Goal: Submit feedback/report problem

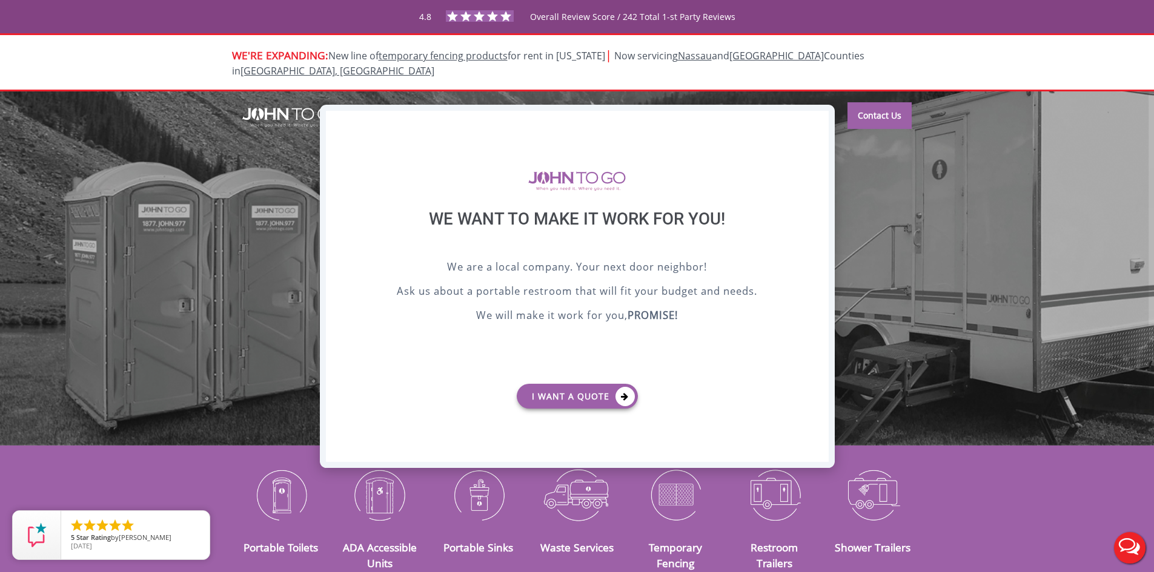
click at [824, 116] on div "X" at bounding box center [818, 121] width 19 height 21
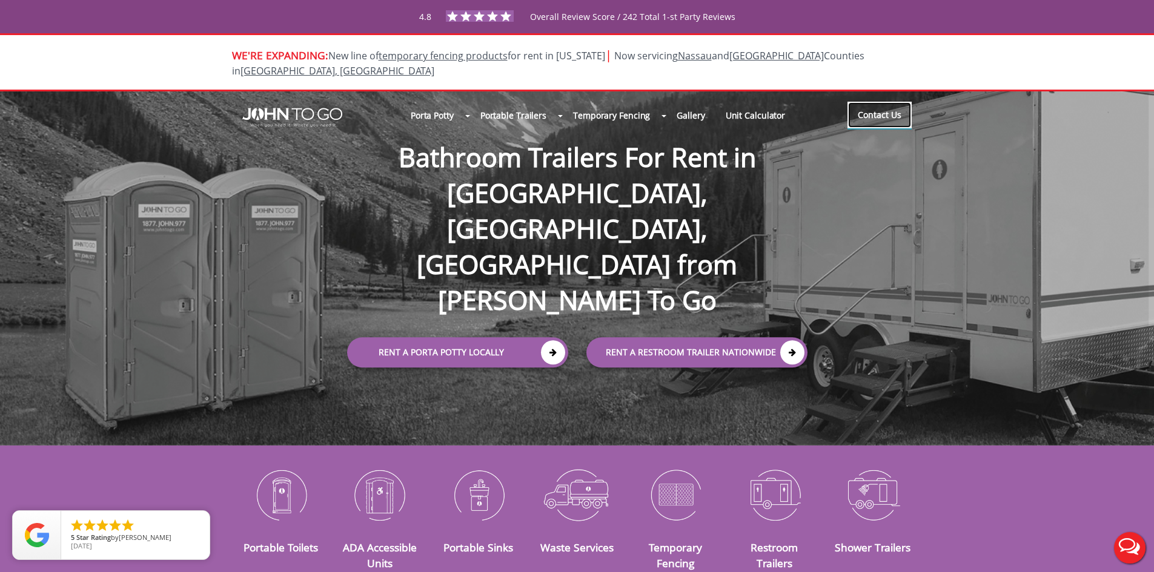
click at [867, 102] on link "Contact Us" at bounding box center [879, 115] width 64 height 27
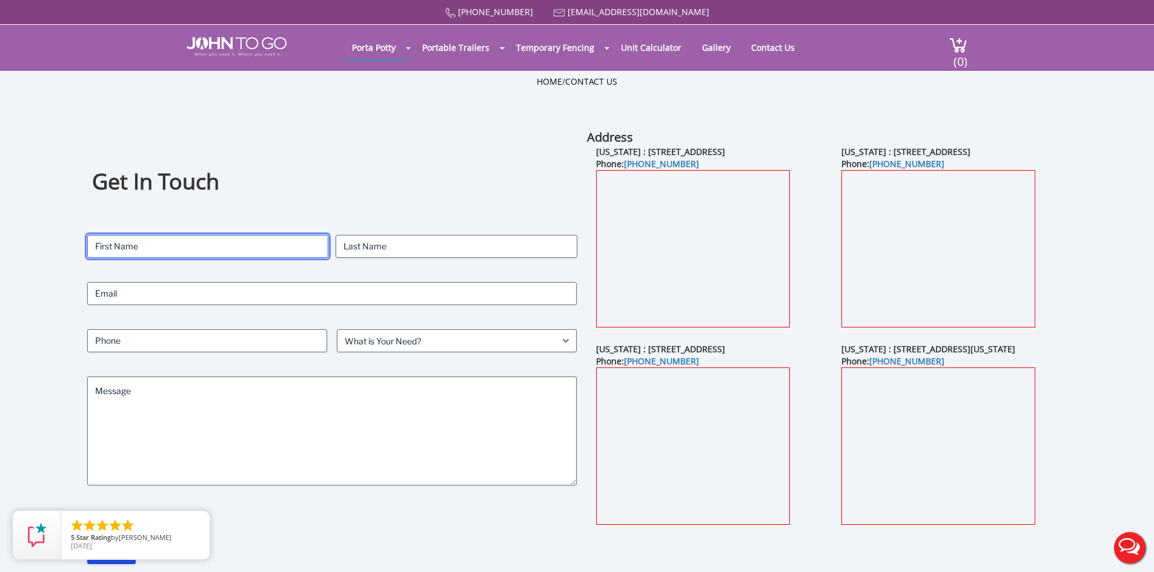
click at [253, 248] on input "First" at bounding box center [207, 246] width 241 height 23
type input "[PERSON_NAME]"
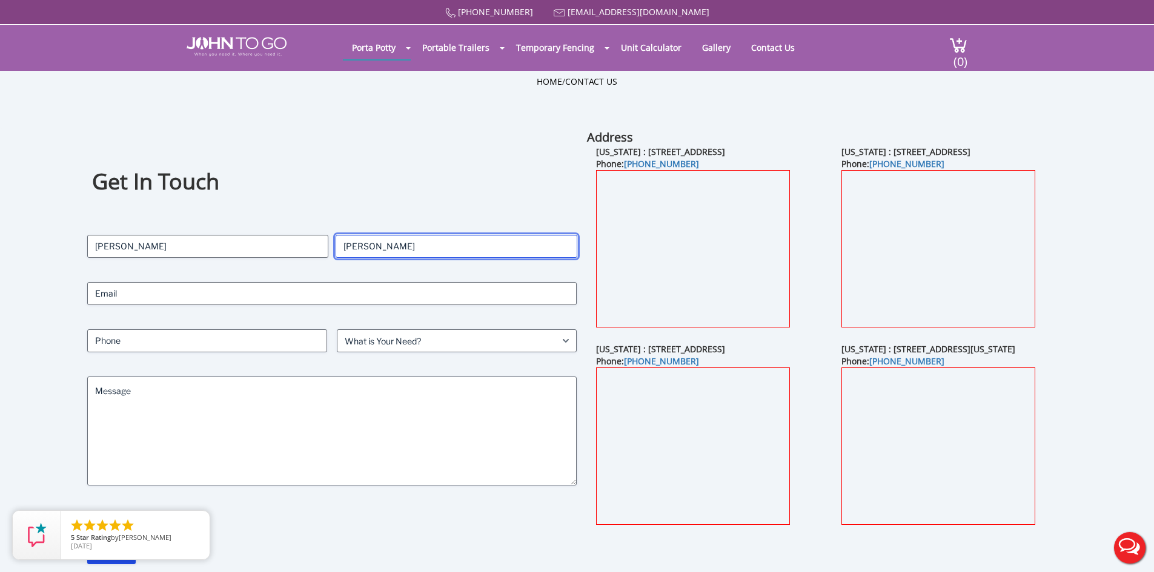
type input "[EMAIL_ADDRESS][DOMAIN_NAME]"
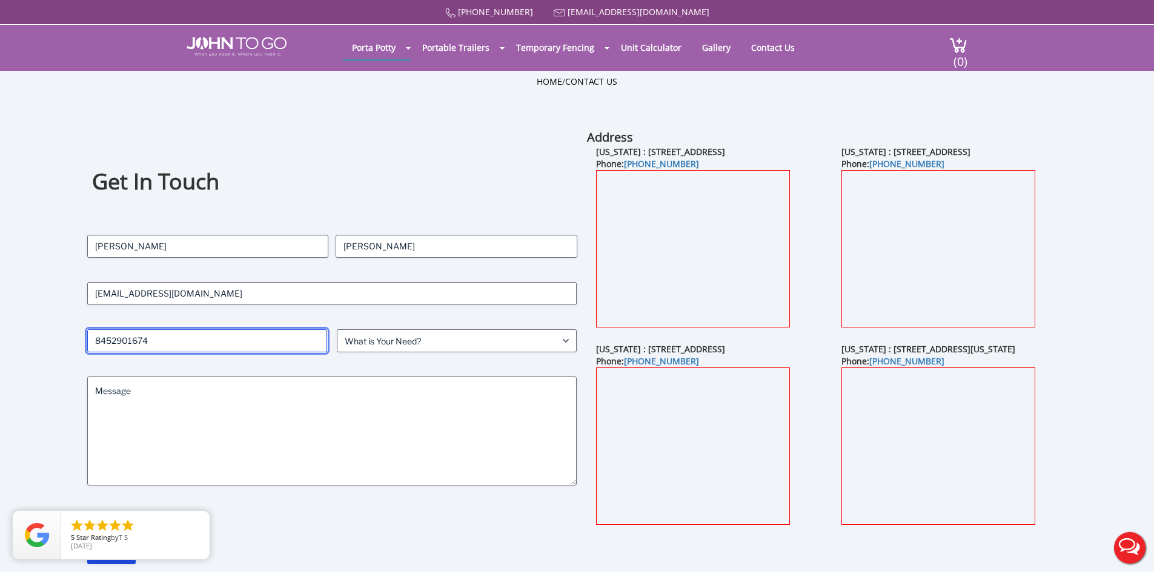
drag, startPoint x: 182, startPoint y: 350, endPoint x: 9, endPoint y: 349, distance: 173.2
click at [23, 342] on div "Get In Touch Contact Name [PERSON_NAME] First [PERSON_NAME] Last Email [EMAIL_A…" at bounding box center [577, 362] width 1154 height 466
type input "3475814816"
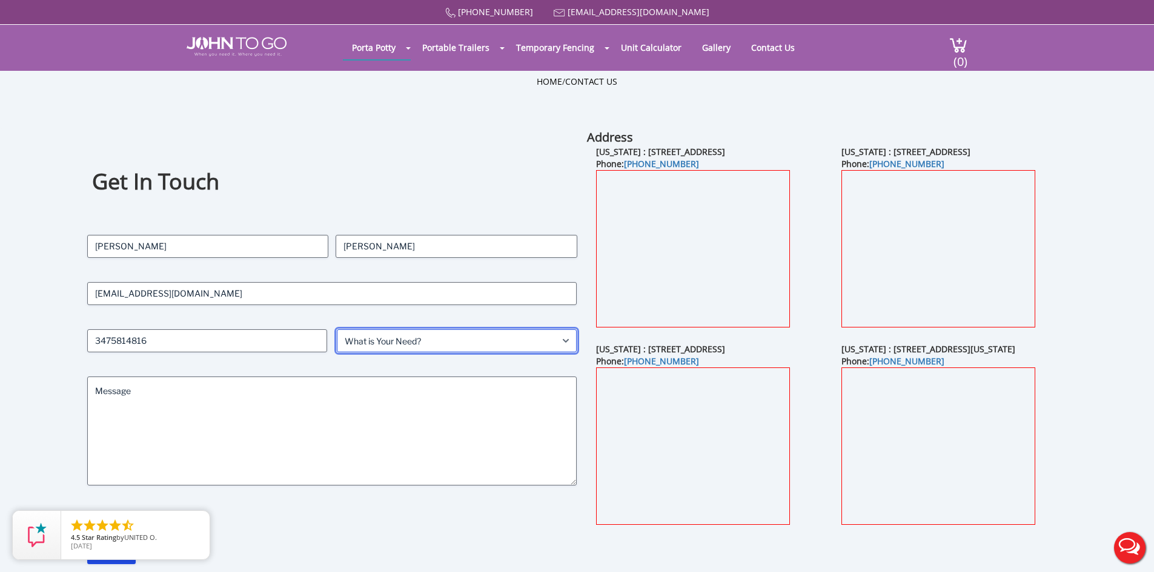
click at [408, 348] on select "What is Your Need? Business Residential Government Event" at bounding box center [457, 341] width 240 height 23
select select "Residential"
click at [337, 330] on select "What is Your Need? Business Residential Government Event" at bounding box center [457, 341] width 240 height 23
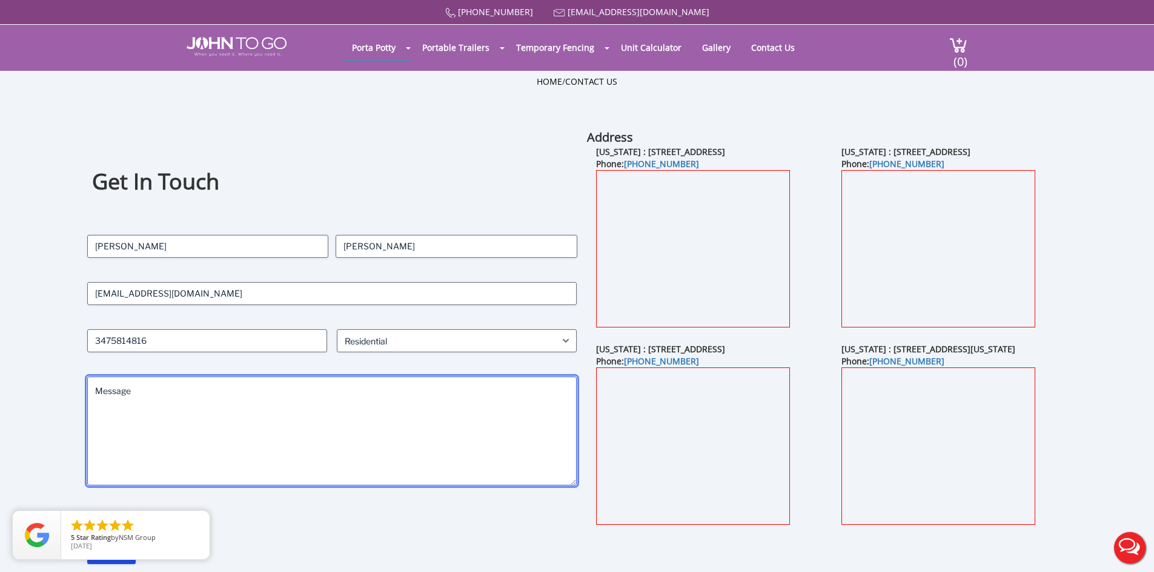
click at [314, 389] on textarea "Message" at bounding box center [332, 431] width 490 height 109
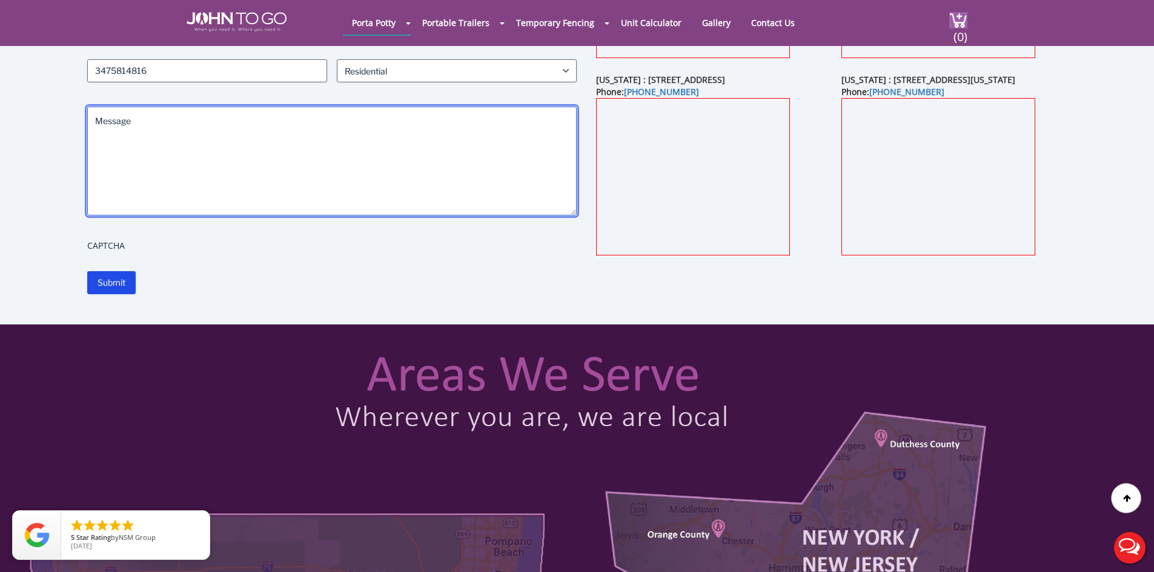
scroll to position [61, 0]
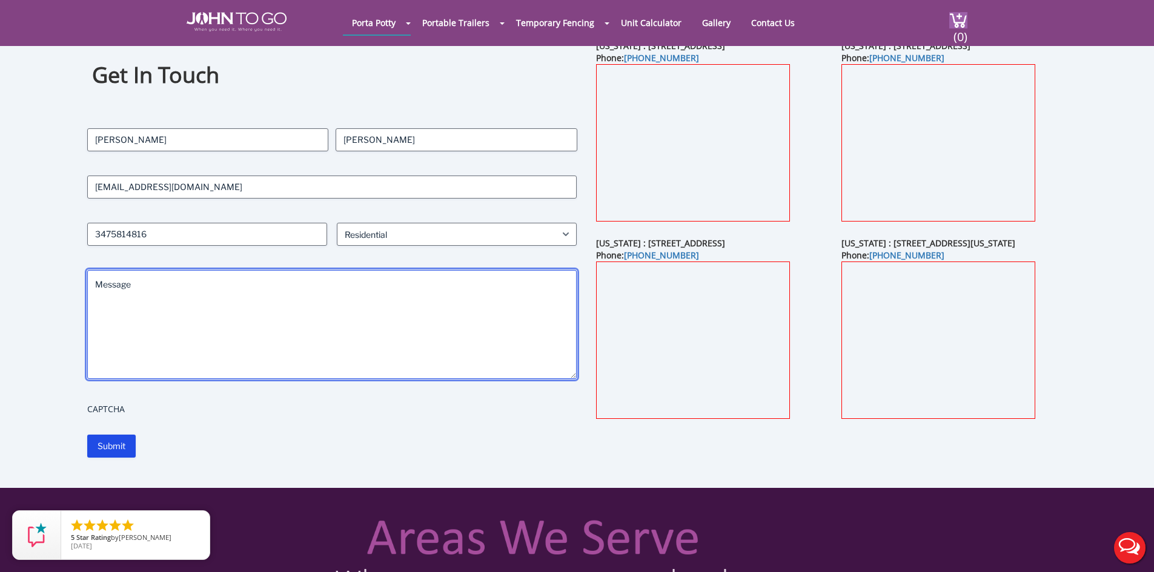
click at [244, 280] on textarea "Message" at bounding box center [332, 324] width 490 height 109
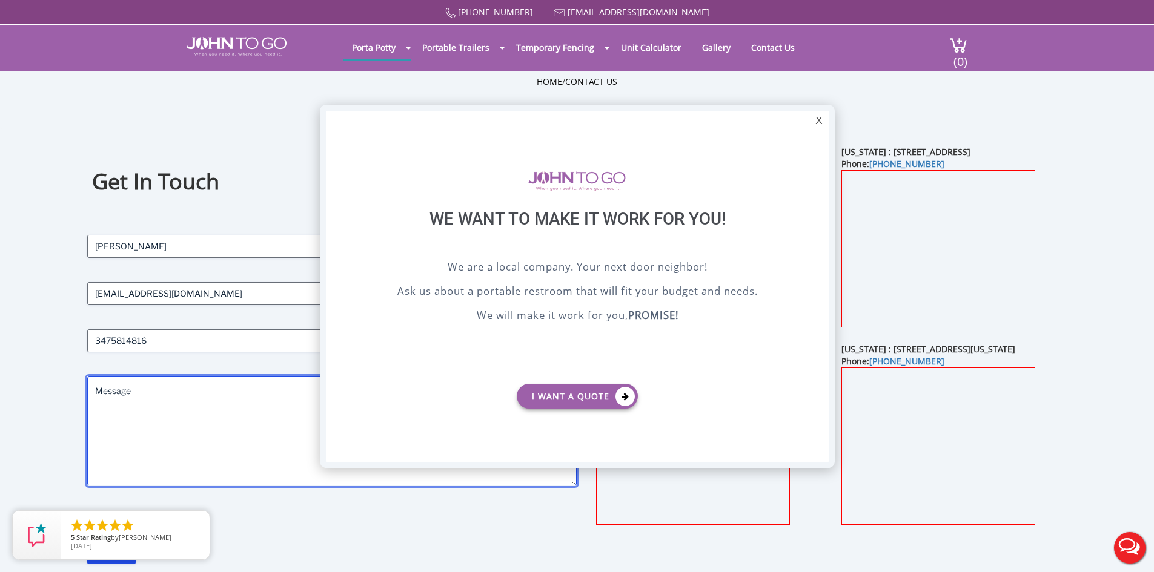
scroll to position [0, 0]
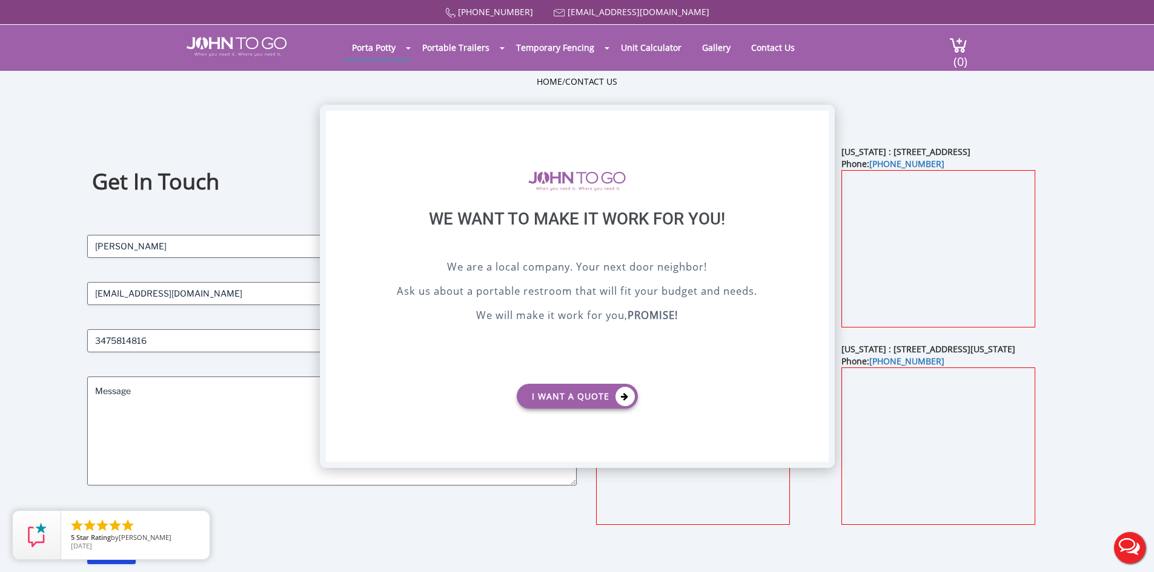
click at [817, 120] on div "X" at bounding box center [818, 121] width 19 height 21
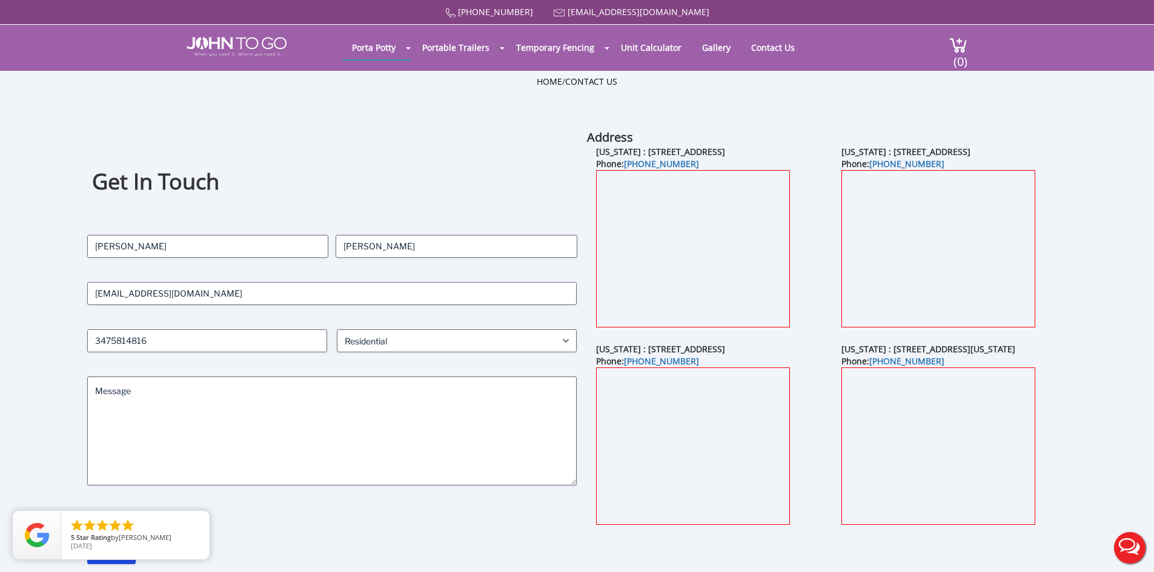
click at [1133, 546] on button "Live Chat" at bounding box center [1130, 548] width 48 height 48
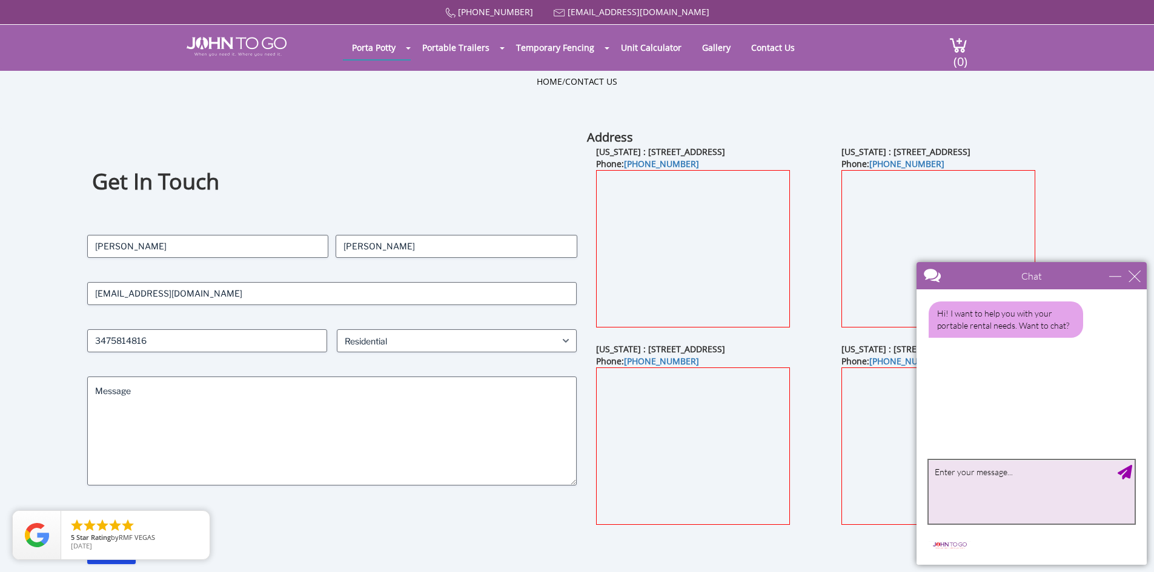
click at [1023, 500] on textarea "type your message" at bounding box center [1032, 492] width 206 height 64
type textarea "My porta potty is not cleaned for a while"
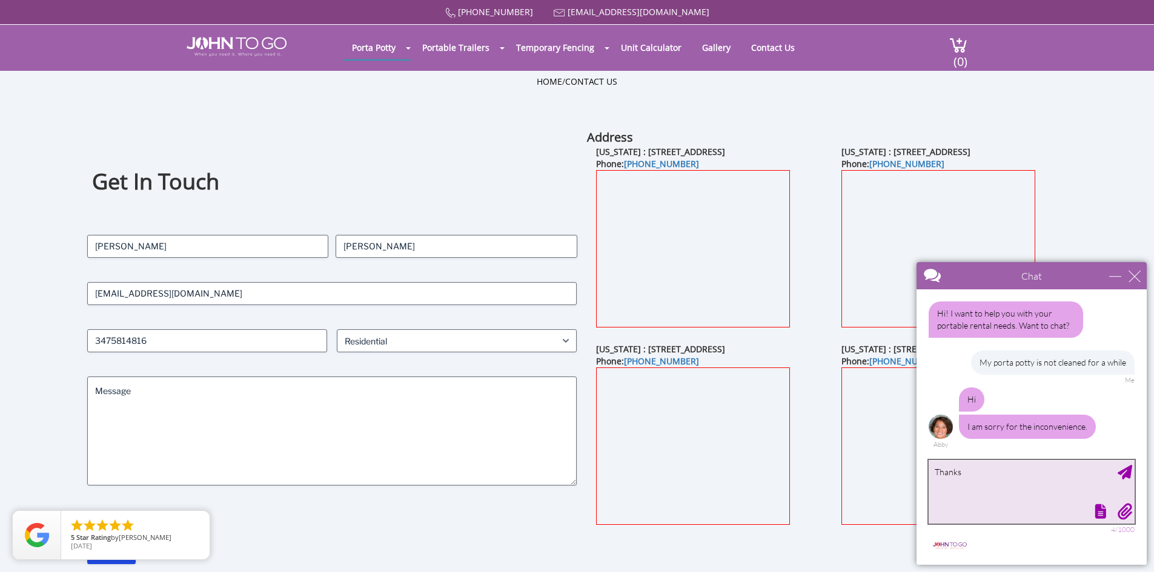
type textarea "Thanks"
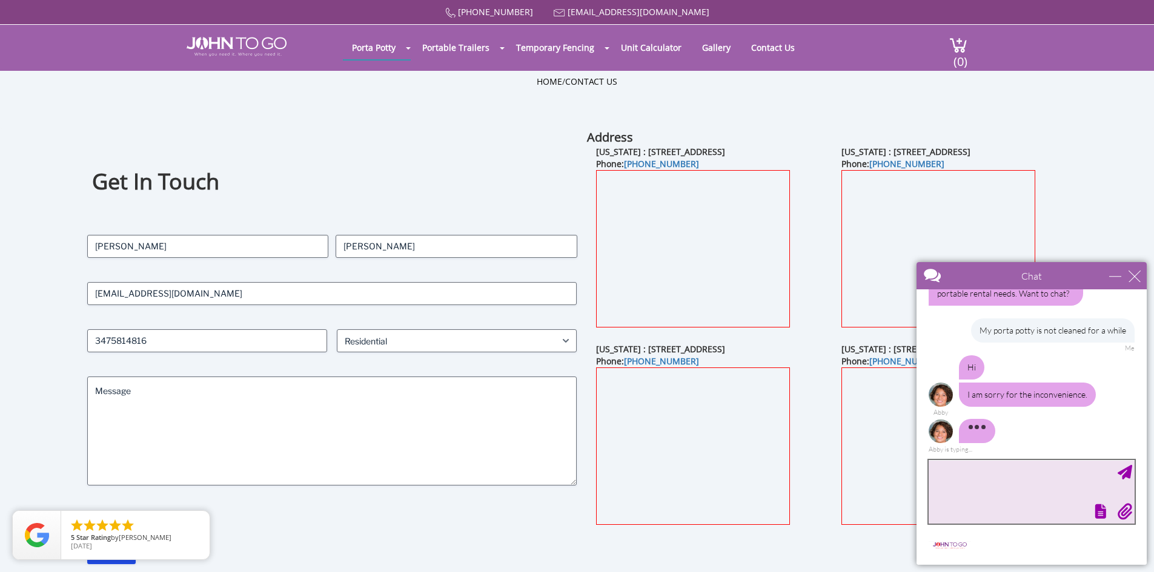
scroll to position [69, 0]
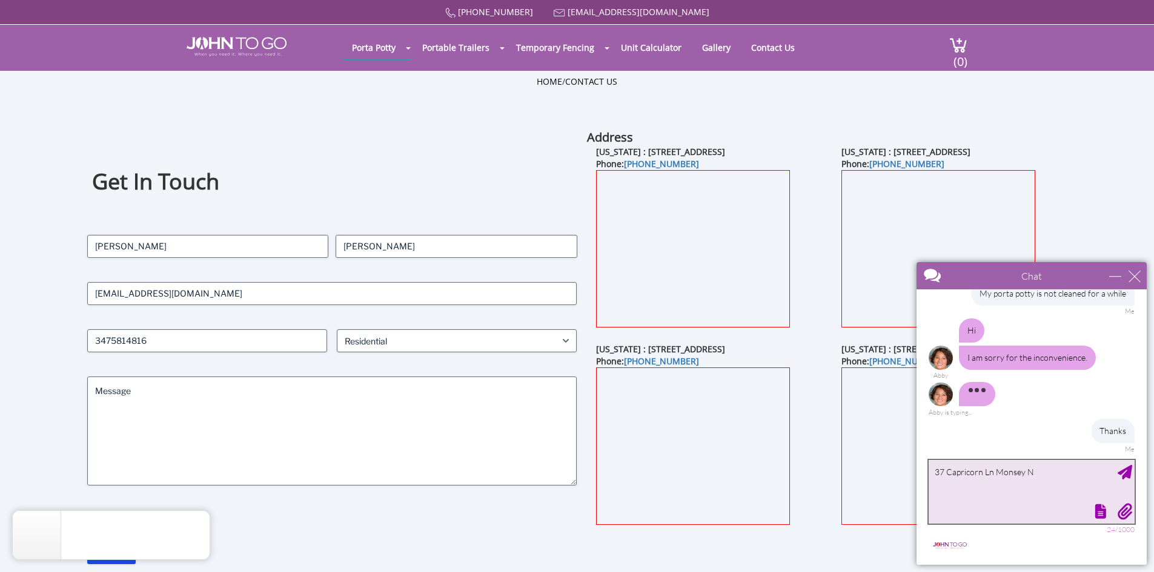
type textarea "37 Capricorn Ln Monsey [GEOGRAPHIC_DATA]"
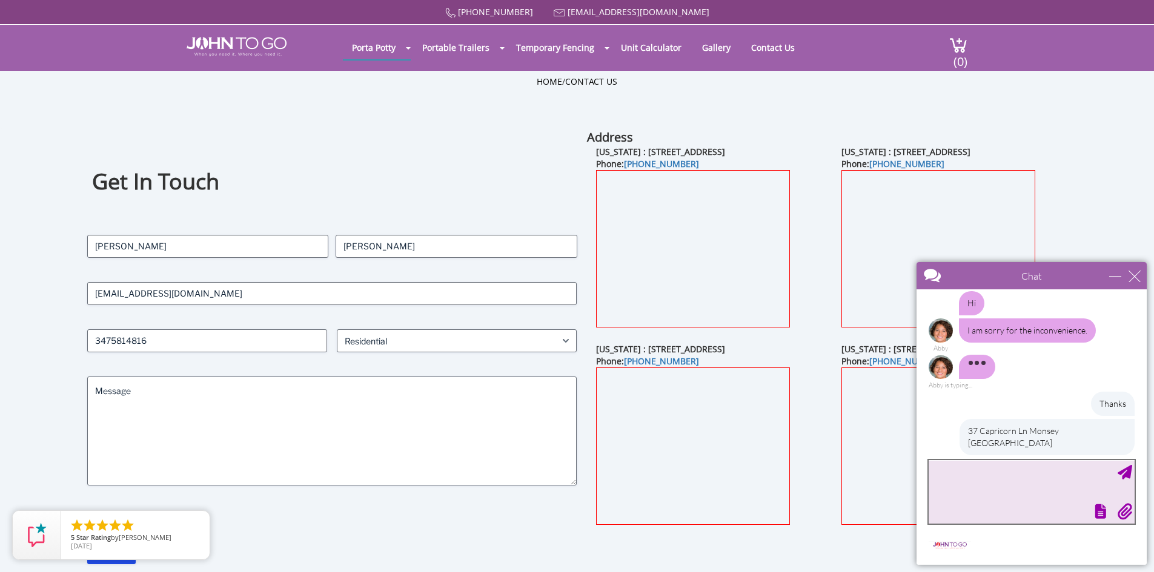
scroll to position [121, 0]
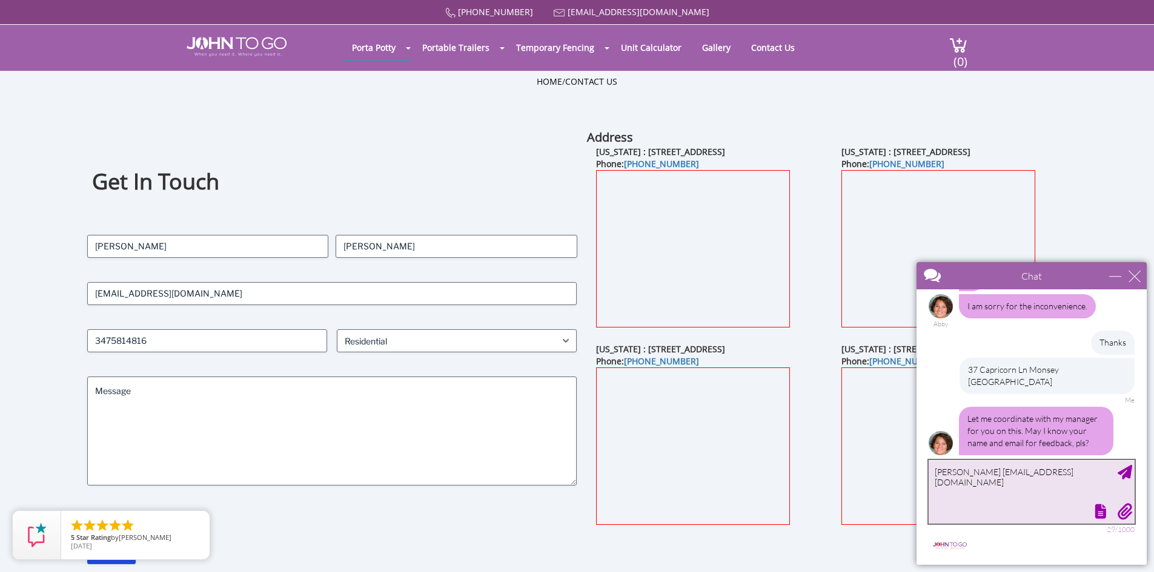
type textarea "[PERSON_NAME] [EMAIL_ADDRESS][DOMAIN_NAME]"
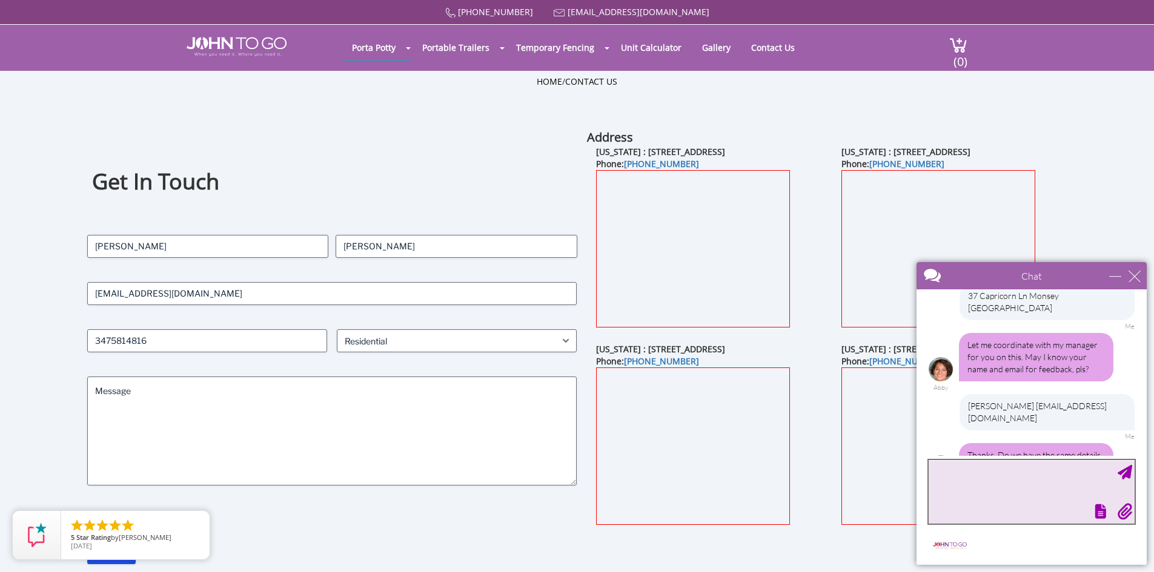
scroll to position [207, 0]
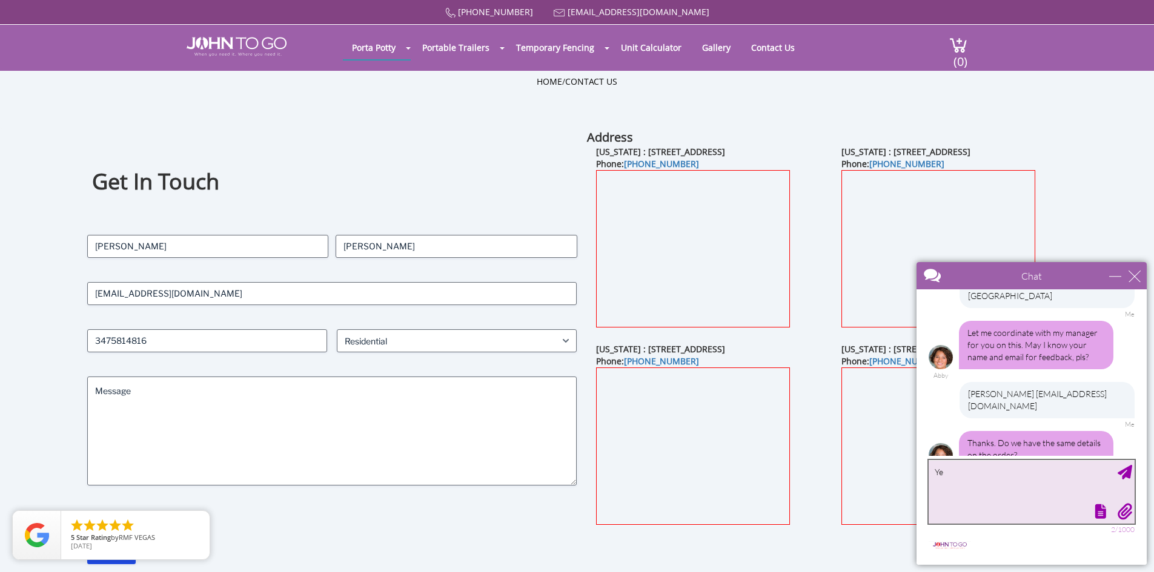
type textarea "Yes"
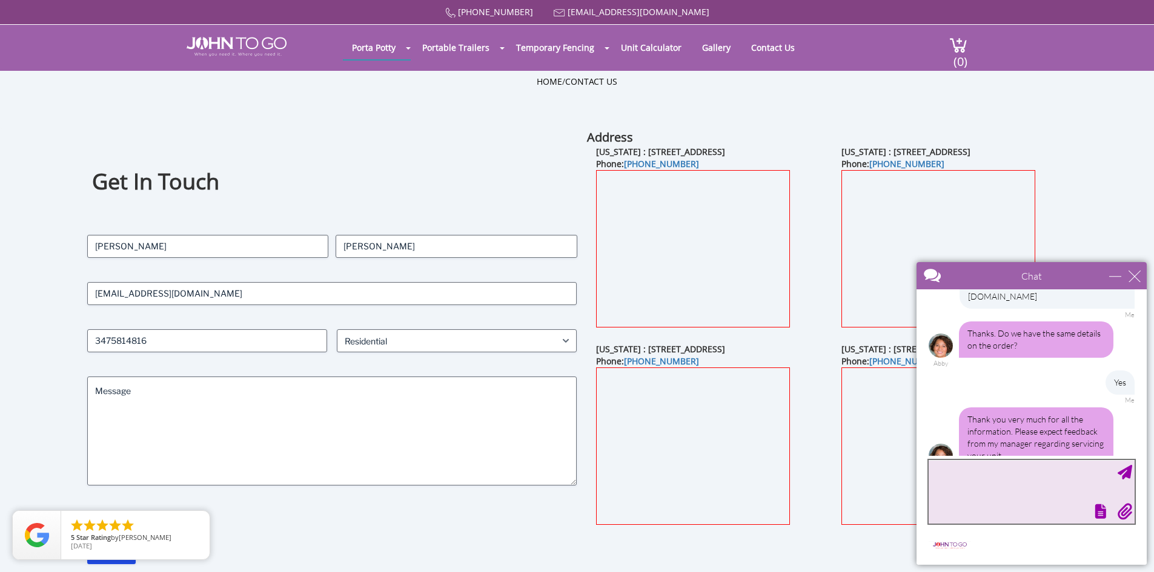
scroll to position [353, 0]
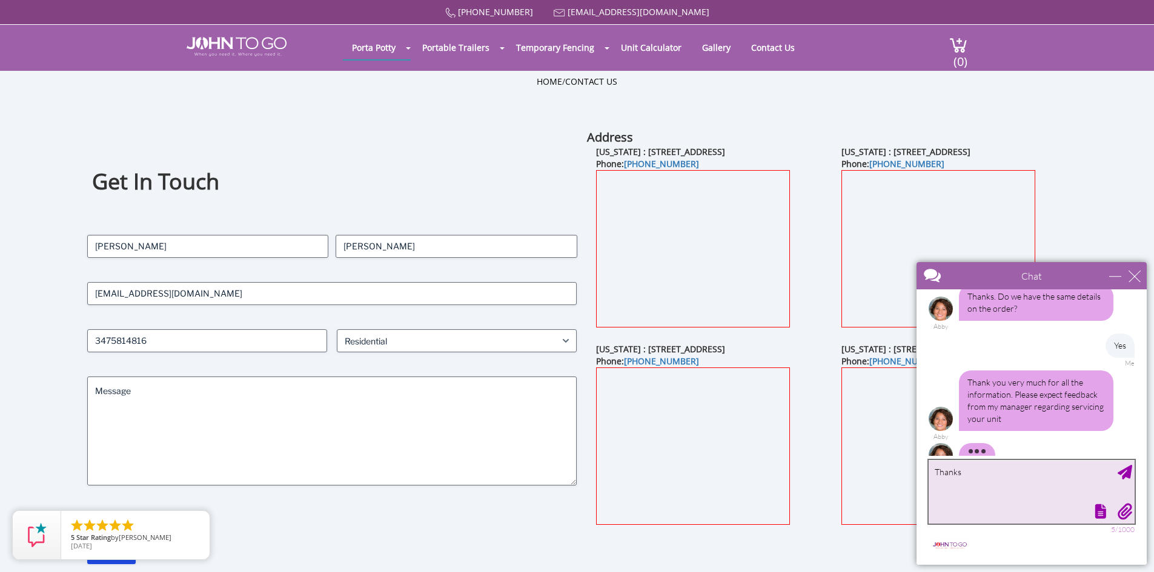
type textarea "Thanks"
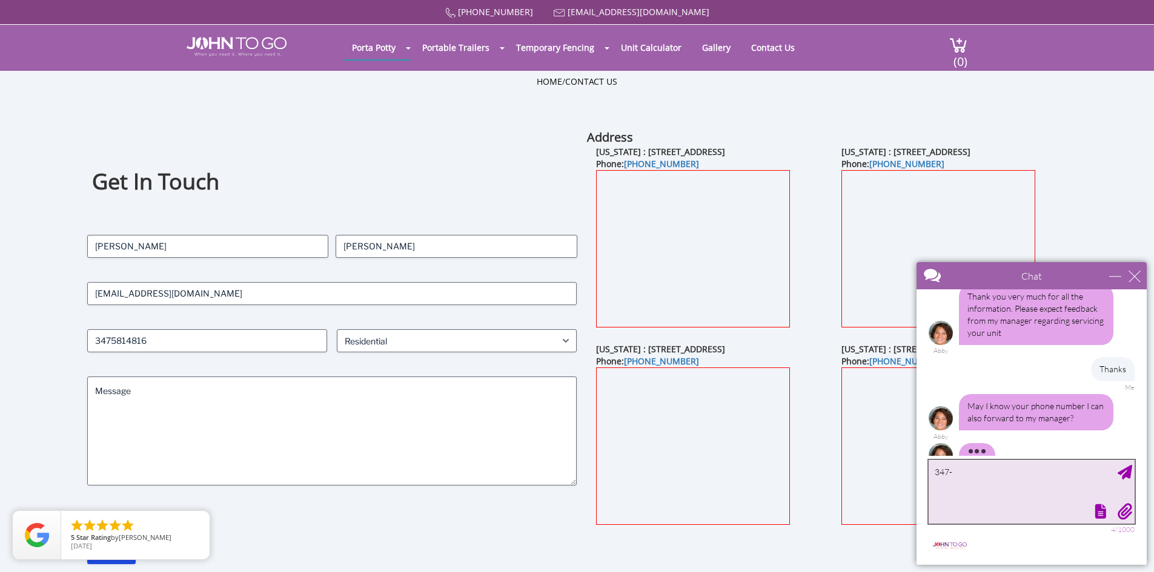
scroll to position [429, 0]
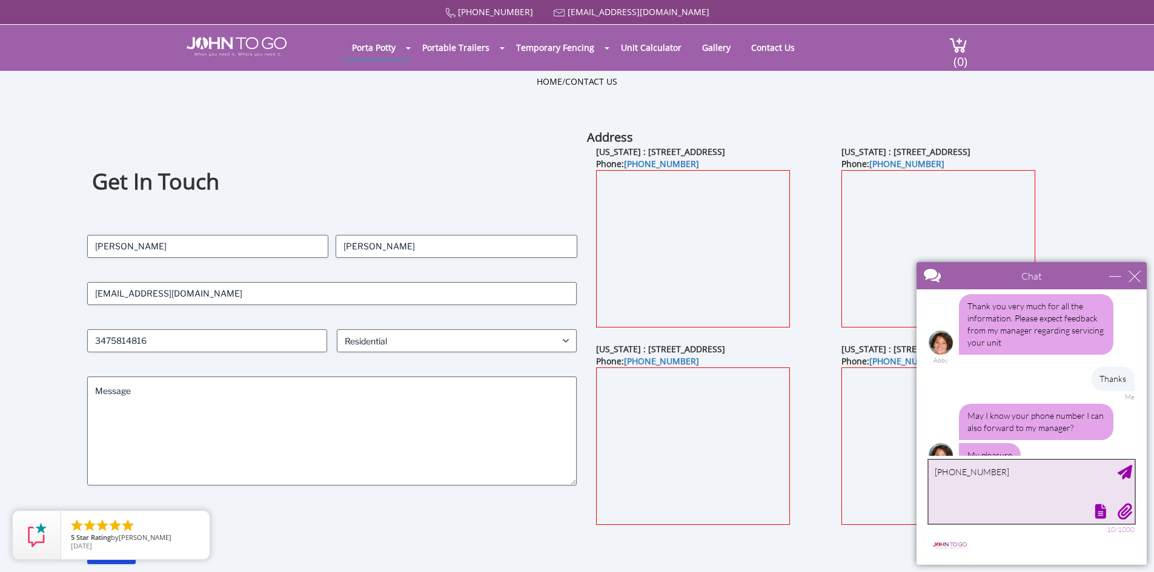
type textarea "[PHONE_NUMBER]"
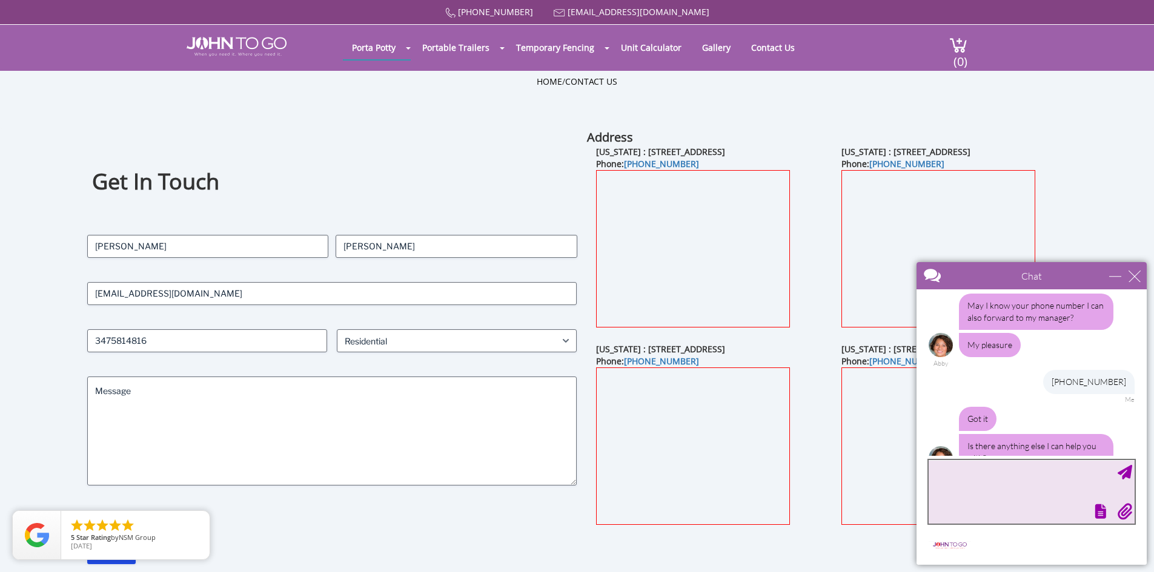
scroll to position [543, 0]
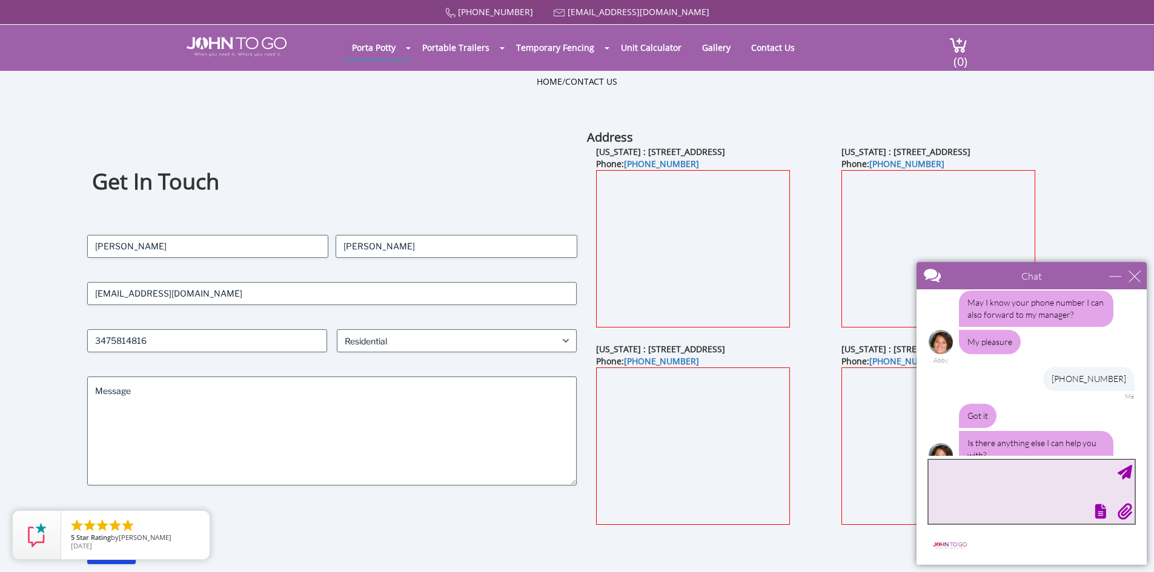
type textarea "t"
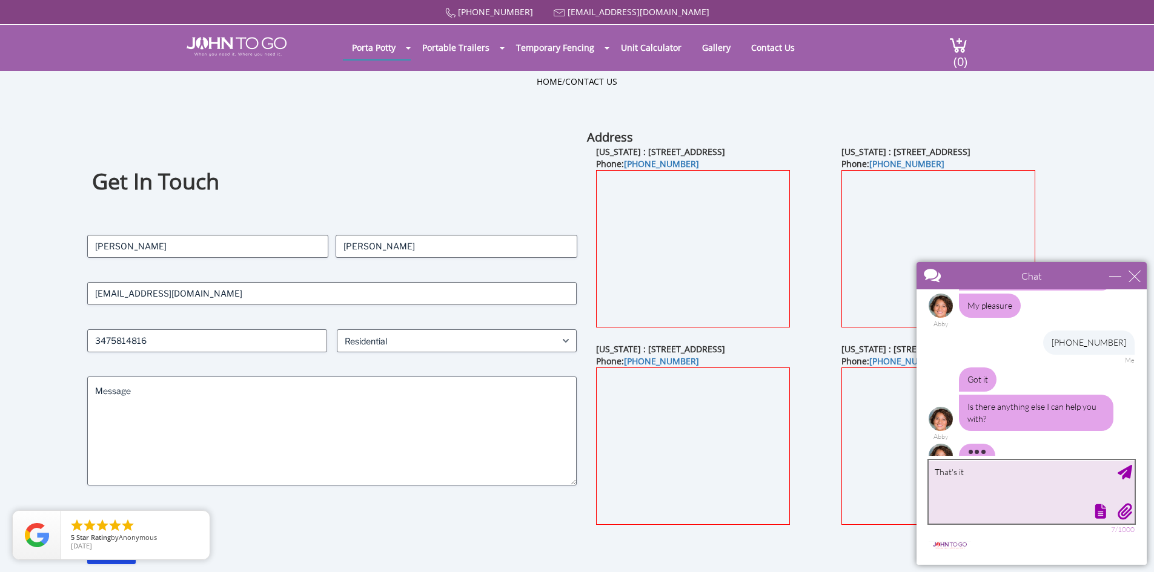
type textarea "That's it"
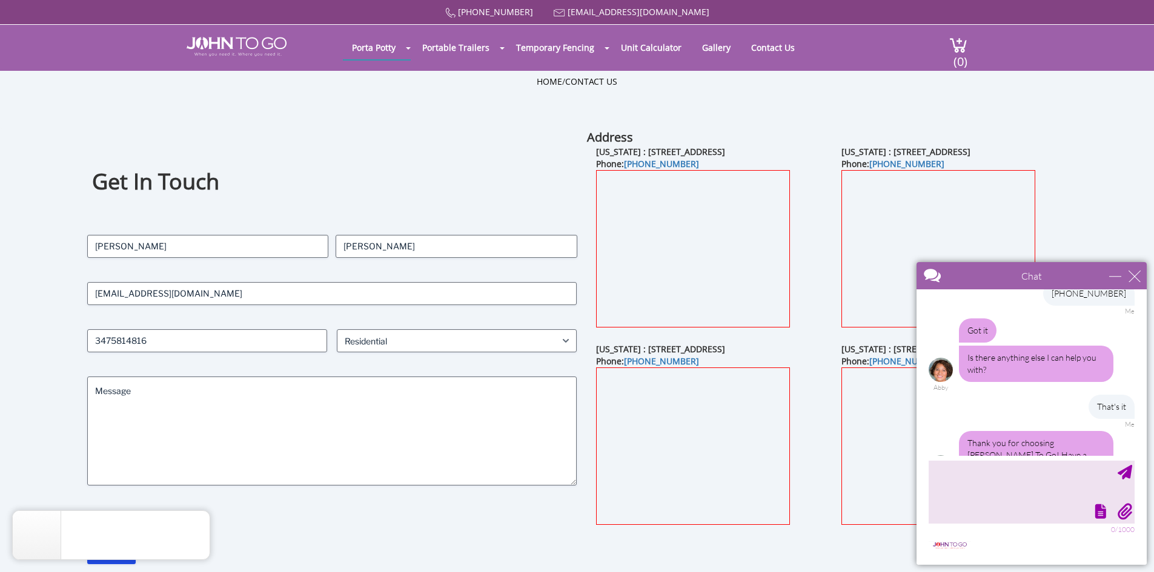
click at [1136, 269] on div "Chat" at bounding box center [1032, 275] width 230 height 27
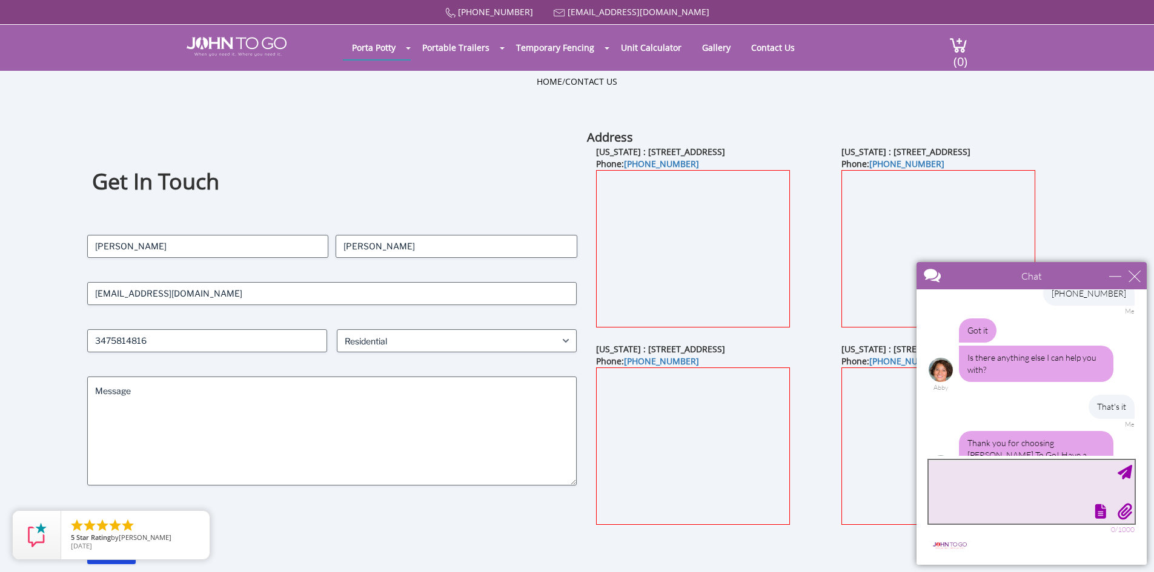
click at [1034, 488] on textarea "type your message" at bounding box center [1032, 492] width 206 height 64
click at [1132, 275] on div "close" at bounding box center [1135, 276] width 12 height 12
type input "Continue Chat"
type input "End Chat"
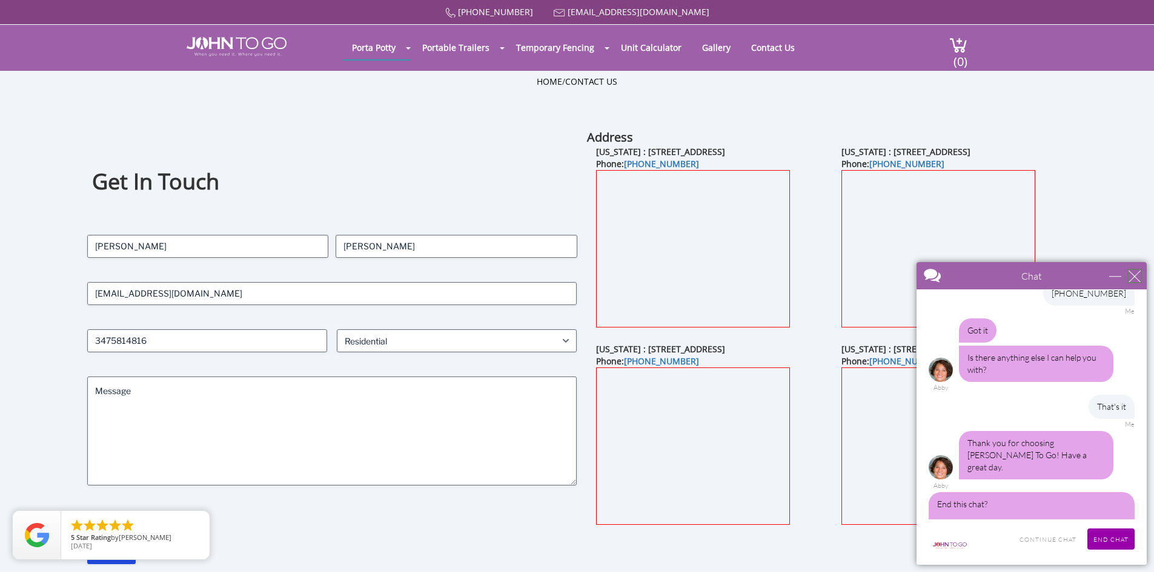
scroll to position [646, 0]
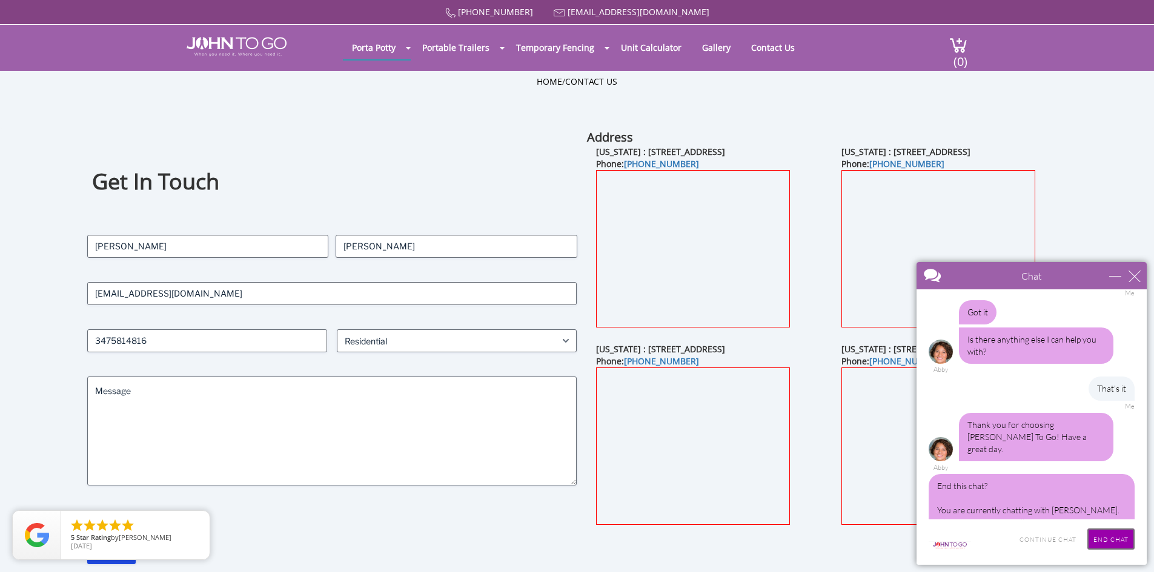
click at [1109, 541] on input "End Chat" at bounding box center [1110, 539] width 47 height 21
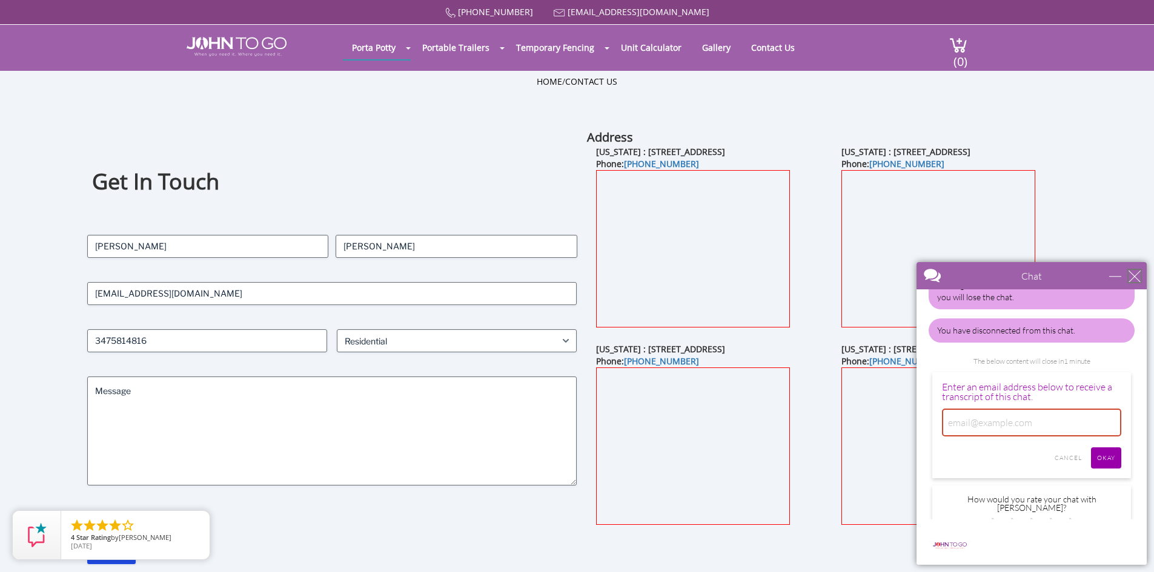
click at [1130, 270] on div "close" at bounding box center [1135, 276] width 12 height 12
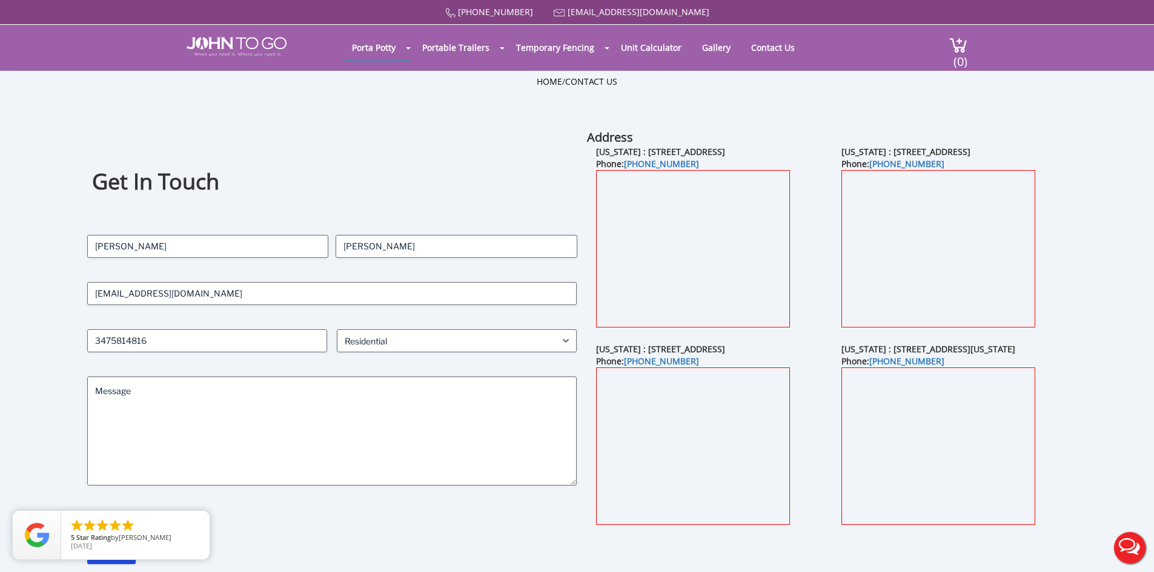
scroll to position [0, 0]
